Goal: Task Accomplishment & Management: Manage account settings

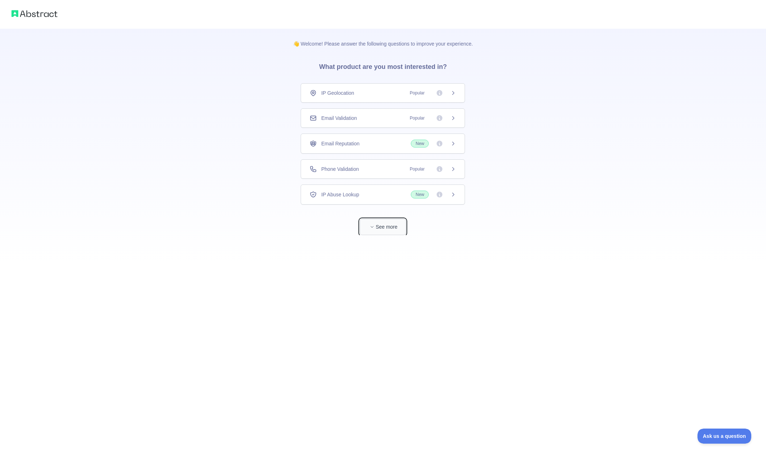
click at [378, 225] on button "See more" at bounding box center [383, 227] width 46 height 16
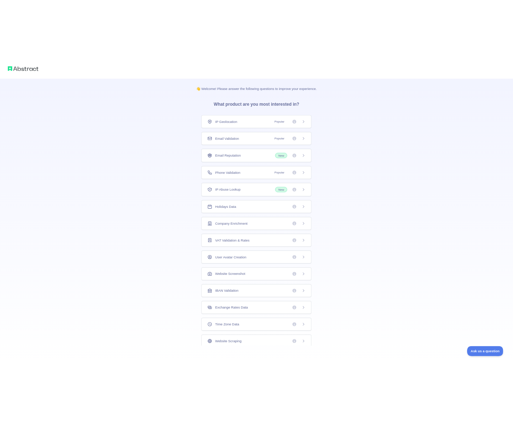
scroll to position [28, 0]
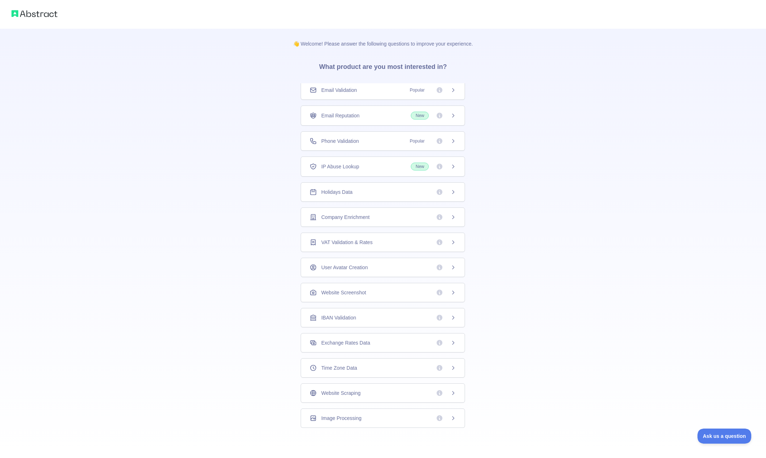
click at [348, 192] on span "Holidays Data" at bounding box center [336, 191] width 31 height 7
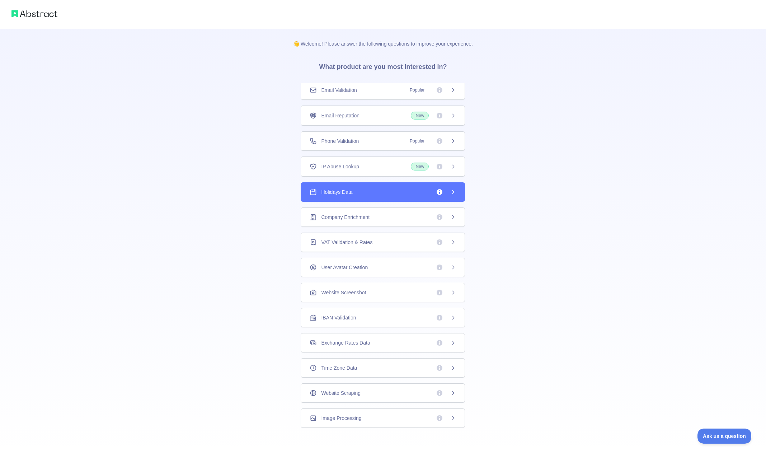
click at [452, 192] on icon at bounding box center [453, 191] width 2 height 3
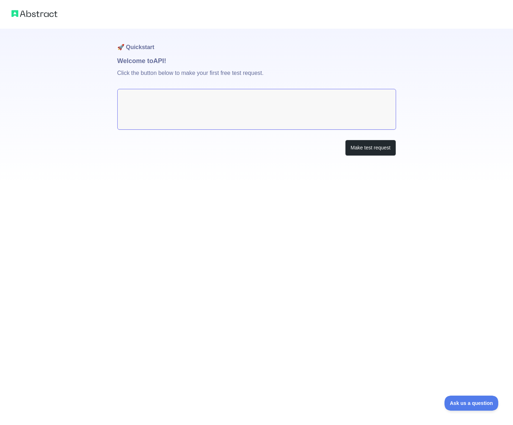
click at [238, 113] on textarea at bounding box center [256, 109] width 279 height 41
drag, startPoint x: 393, startPoint y: 189, endPoint x: 130, endPoint y: 4, distance: 321.2
click at [389, 184] on div "🚀 Quickstart Welcome to API! Click the button below to make your first free tes…" at bounding box center [256, 212] width 513 height 425
click at [38, 16] on img at bounding box center [34, 14] width 46 height 10
drag, startPoint x: 382, startPoint y: 160, endPoint x: 373, endPoint y: 148, distance: 14.3
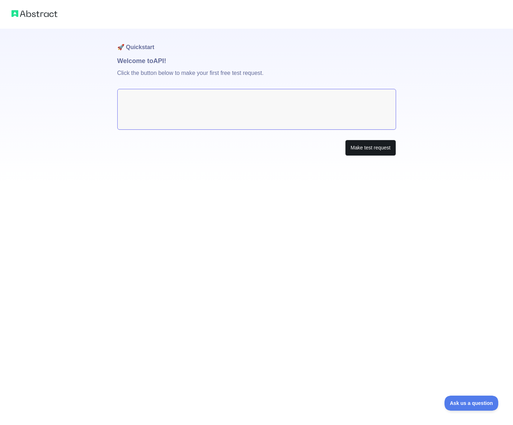
click at [382, 159] on div "🚀 Quickstart Welcome to API! Click the button below to make your first free tes…" at bounding box center [256, 107] width 279 height 156
click at [373, 148] on button "Make test request" at bounding box center [370, 148] width 51 height 16
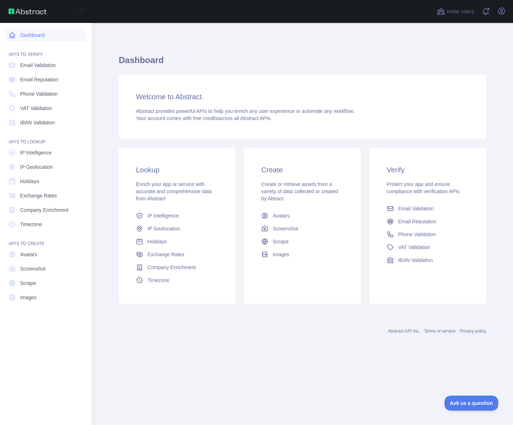
click at [26, 34] on link "Dashboard" at bounding box center [46, 35] width 80 height 13
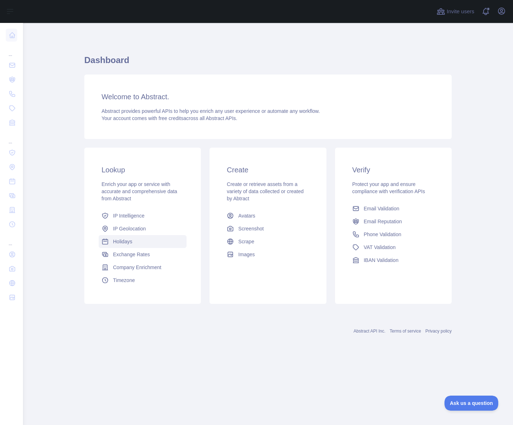
click at [126, 245] on span "Holidays" at bounding box center [122, 241] width 19 height 7
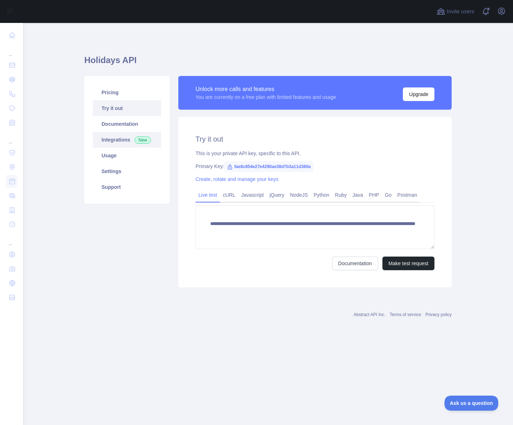
click at [122, 142] on link "Integrations New" at bounding box center [127, 140] width 68 height 16
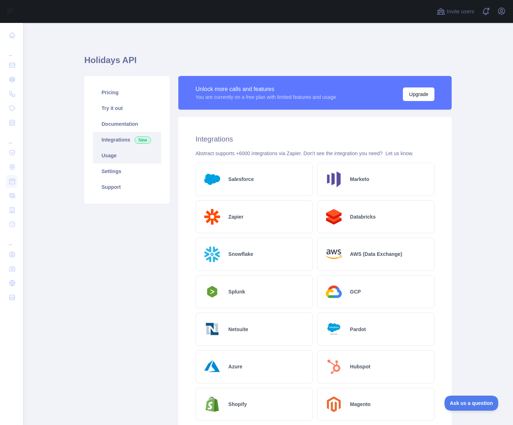
click at [119, 160] on link "Usage" at bounding box center [127, 156] width 68 height 16
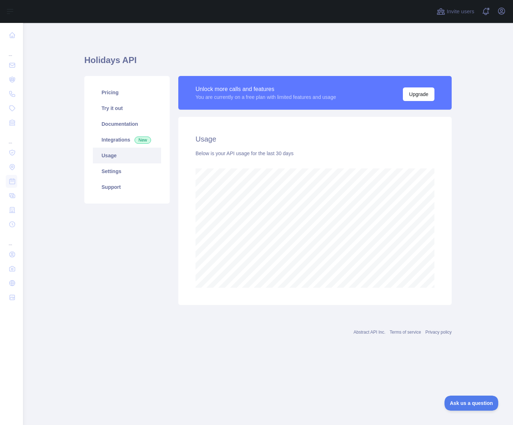
scroll to position [402, 490]
click at [122, 174] on link "Settings" at bounding box center [127, 172] width 68 height 16
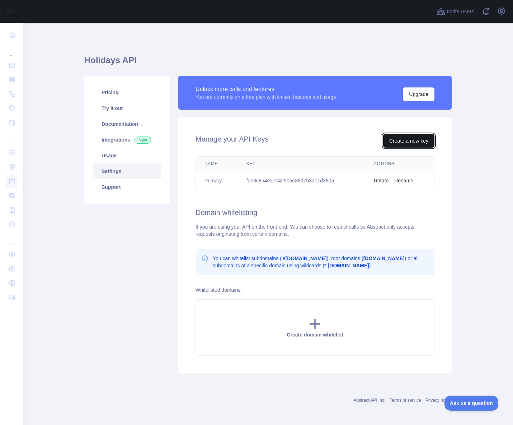
click at [406, 140] on button "Create a new key" at bounding box center [408, 141] width 51 height 14
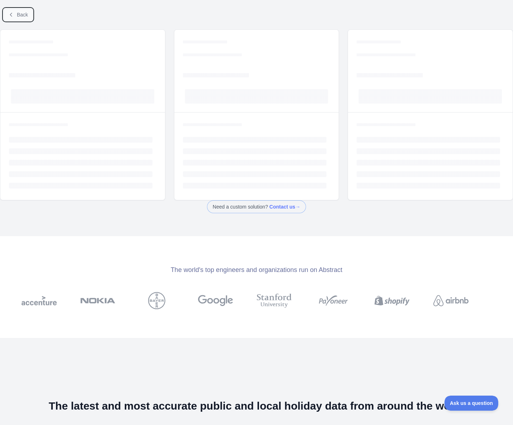
click at [23, 15] on span "Back" at bounding box center [22, 15] width 11 height 6
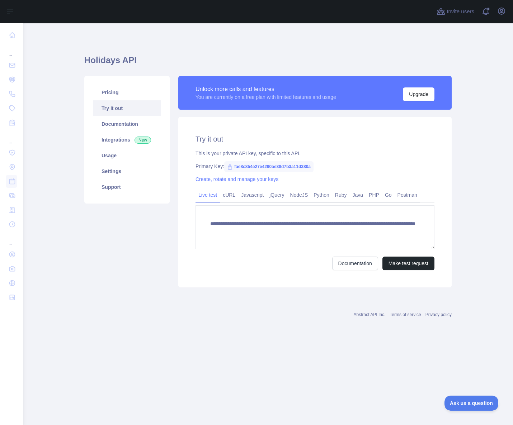
click at [266, 164] on span "fae8c854e27e4290ae38d7b3a11d380a" at bounding box center [268, 166] width 89 height 11
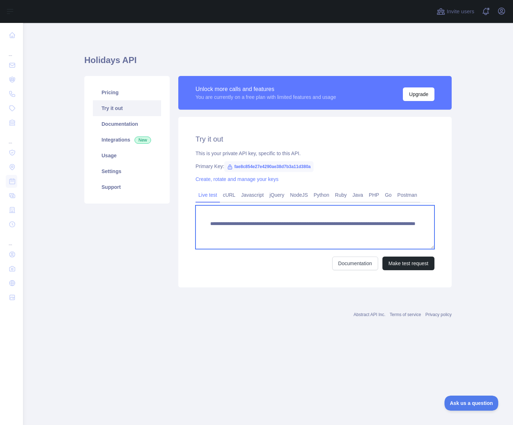
click at [251, 225] on textarea "**********" at bounding box center [314, 227] width 239 height 44
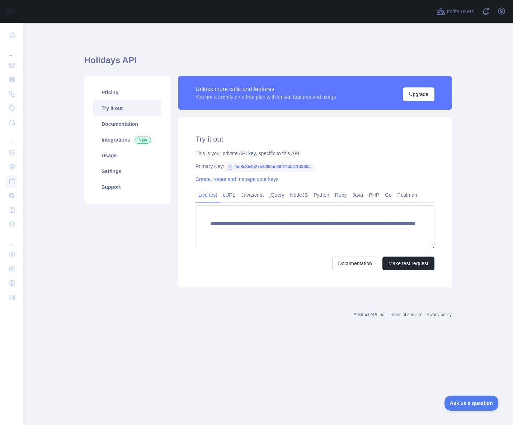
click at [260, 164] on span "fae8c854e27e4290ae38d7b3a11d380a" at bounding box center [268, 166] width 89 height 11
drag, startPoint x: 260, startPoint y: 164, endPoint x: 327, endPoint y: 158, distance: 67.4
click at [346, 155] on div "This is your private API key, specific to this API." at bounding box center [314, 153] width 239 height 7
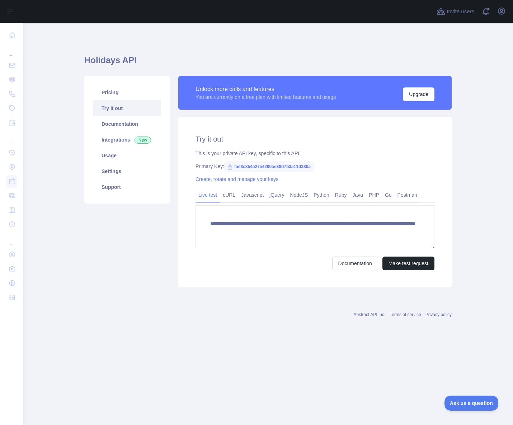
click at [260, 166] on span "fae8c854e27e4290ae38d7b3a11d380a" at bounding box center [268, 166] width 89 height 11
copy span "fae8c854e27e4290ae38d7b3a11d380a"
click at [126, 126] on link "Documentation" at bounding box center [127, 124] width 68 height 16
click at [125, 159] on link "Usage" at bounding box center [127, 156] width 68 height 16
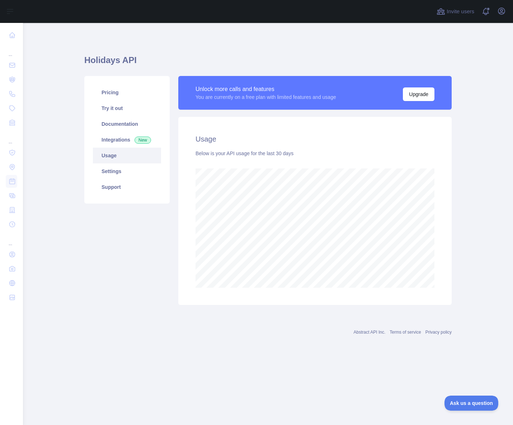
scroll to position [402, 490]
click at [123, 170] on link "Settings" at bounding box center [127, 172] width 68 height 16
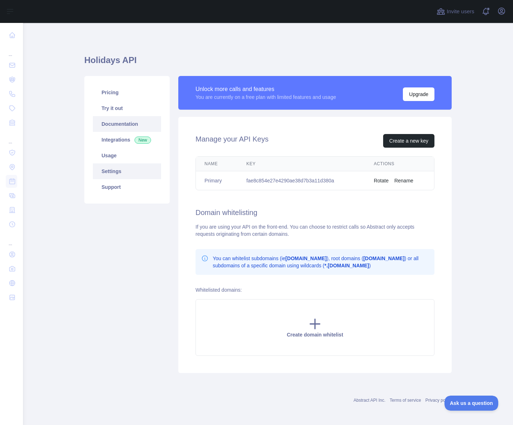
click at [135, 126] on link "Documentation" at bounding box center [127, 124] width 68 height 16
click at [123, 156] on link "Usage" at bounding box center [127, 156] width 68 height 16
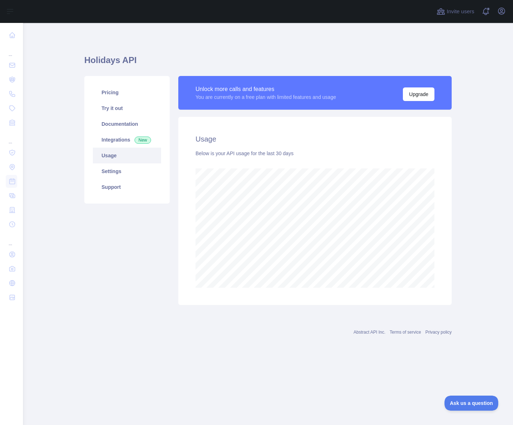
scroll to position [402, 490]
click at [120, 171] on link "Settings" at bounding box center [127, 172] width 68 height 16
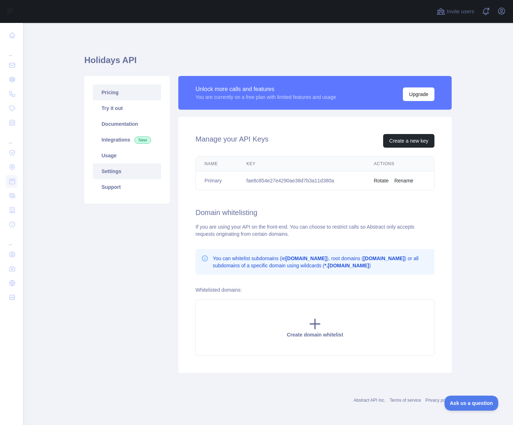
click at [121, 90] on link "Pricing" at bounding box center [127, 93] width 68 height 16
